Goal: Navigation & Orientation: Go to known website

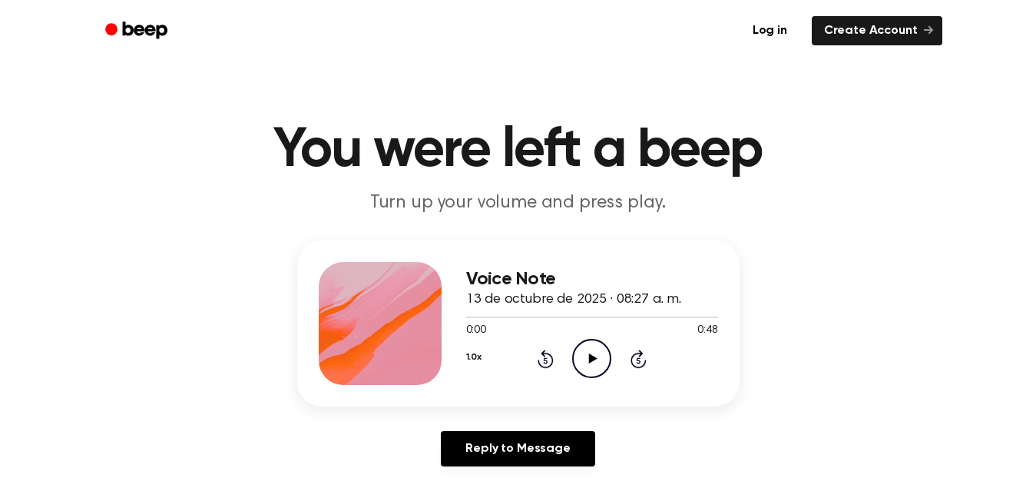
click at [583, 343] on circle at bounding box center [592, 358] width 38 height 38
click at [796, 27] on link "Log in" at bounding box center [769, 30] width 65 height 35
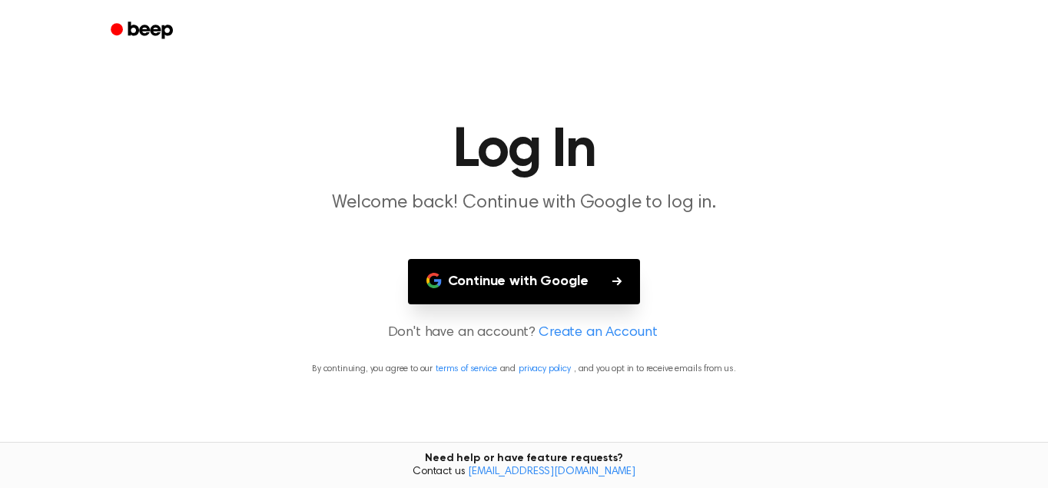
click at [132, 35] on icon "Beep" at bounding box center [150, 30] width 45 height 17
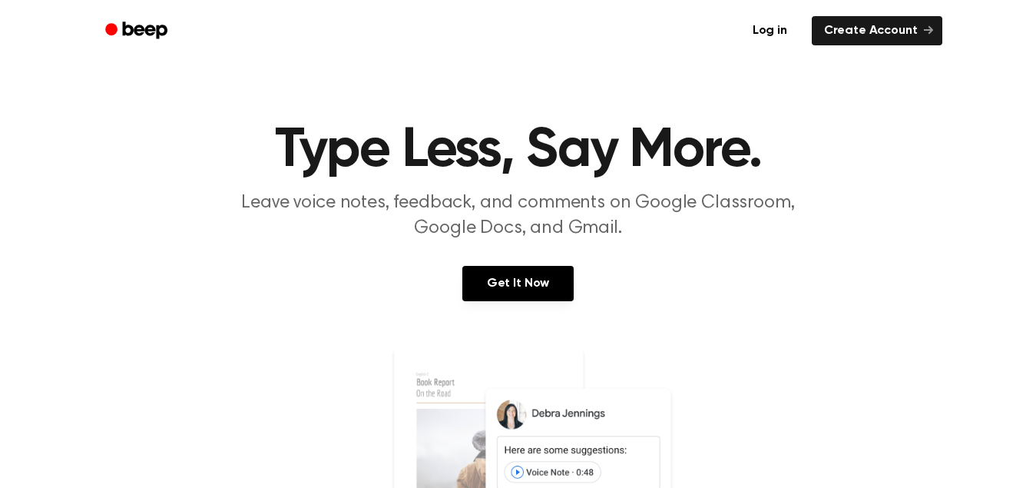
click at [137, 35] on icon "Beep" at bounding box center [137, 30] width 65 height 22
